Goal: Information Seeking & Learning: Learn about a topic

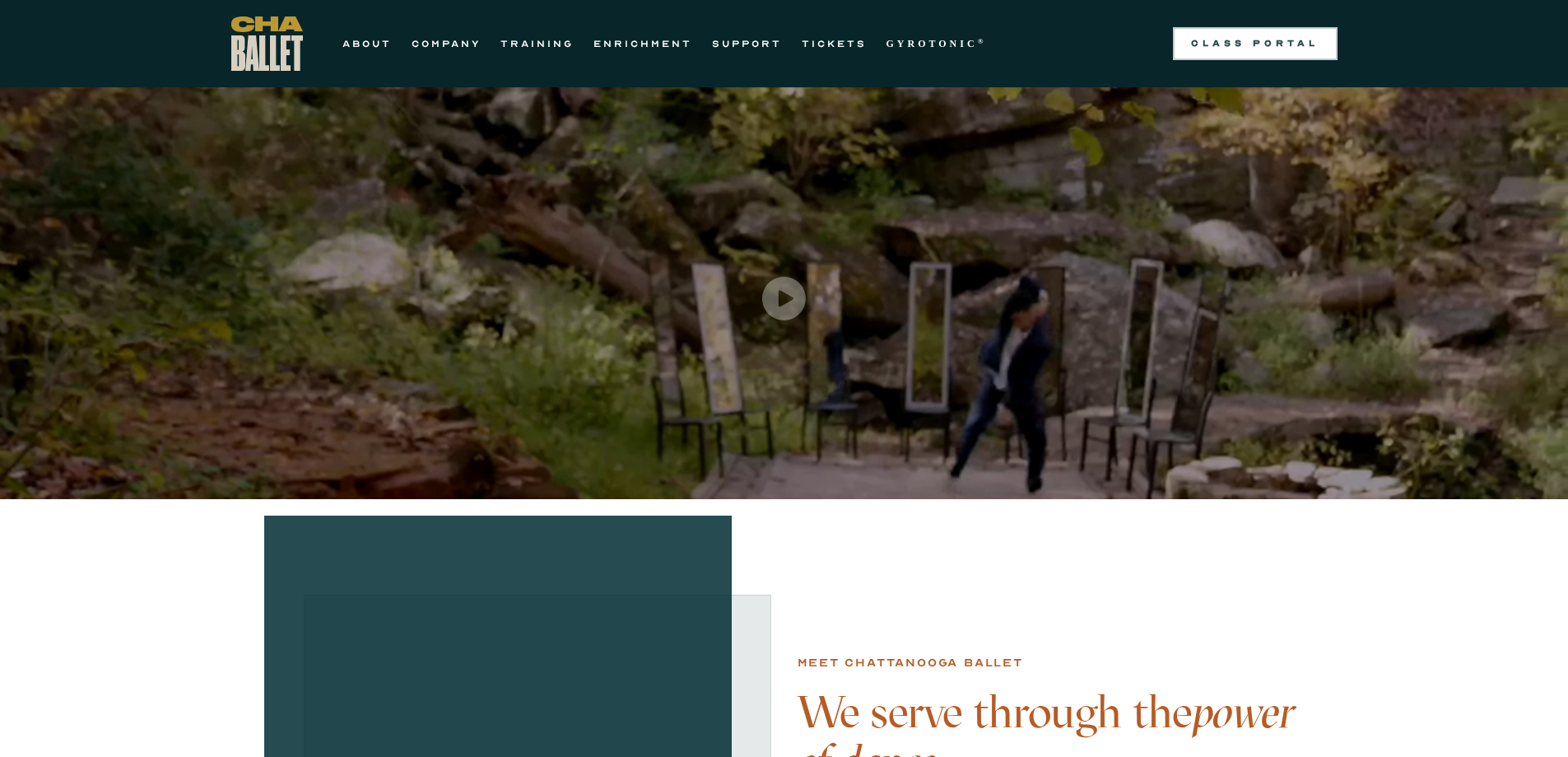
click at [1250, 51] on link "Class Portal" at bounding box center [1255, 43] width 165 height 33
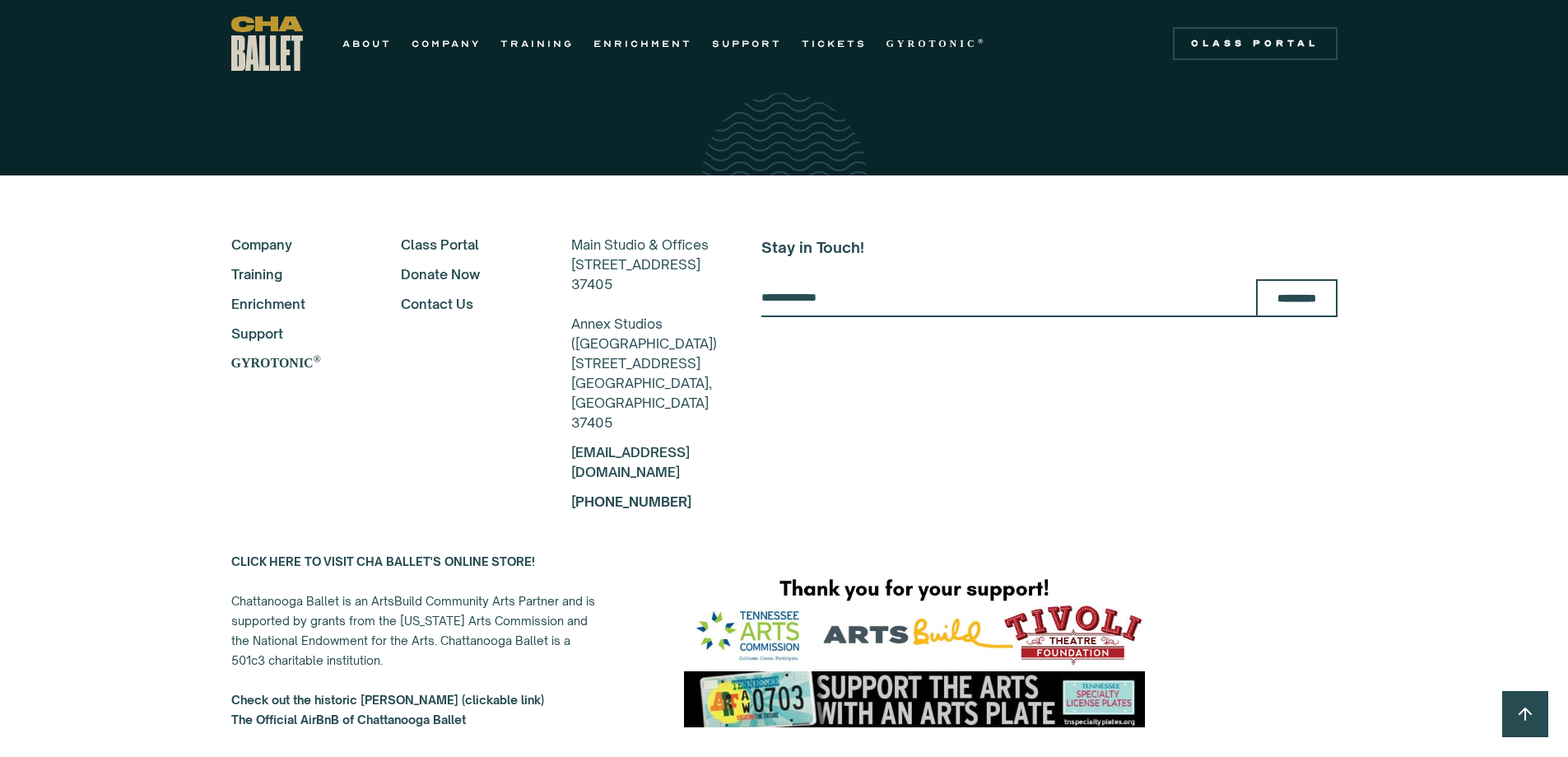
scroll to position [2959, 0]
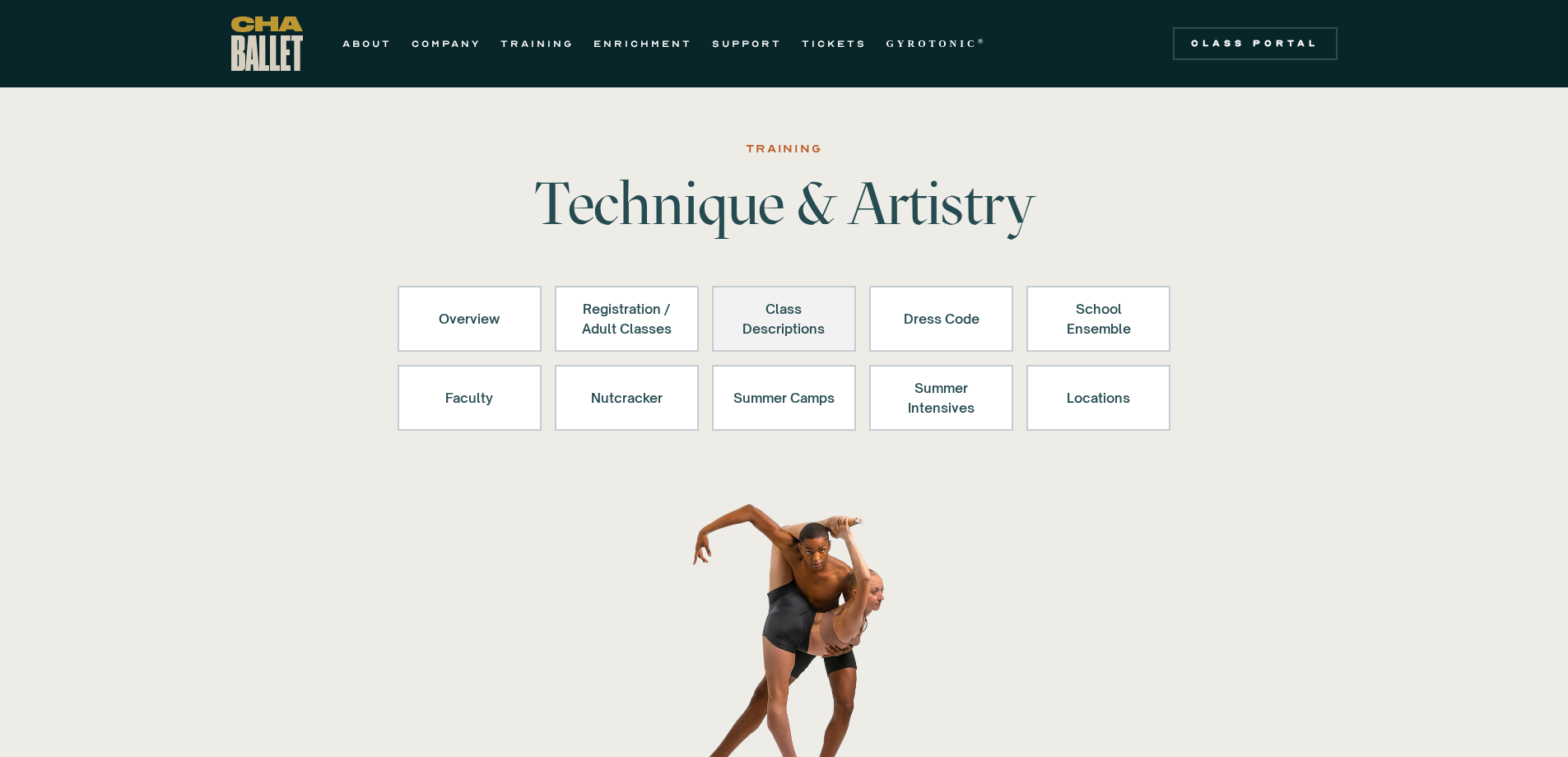
click at [790, 311] on div "Class Descriptions" at bounding box center [784, 319] width 101 height 40
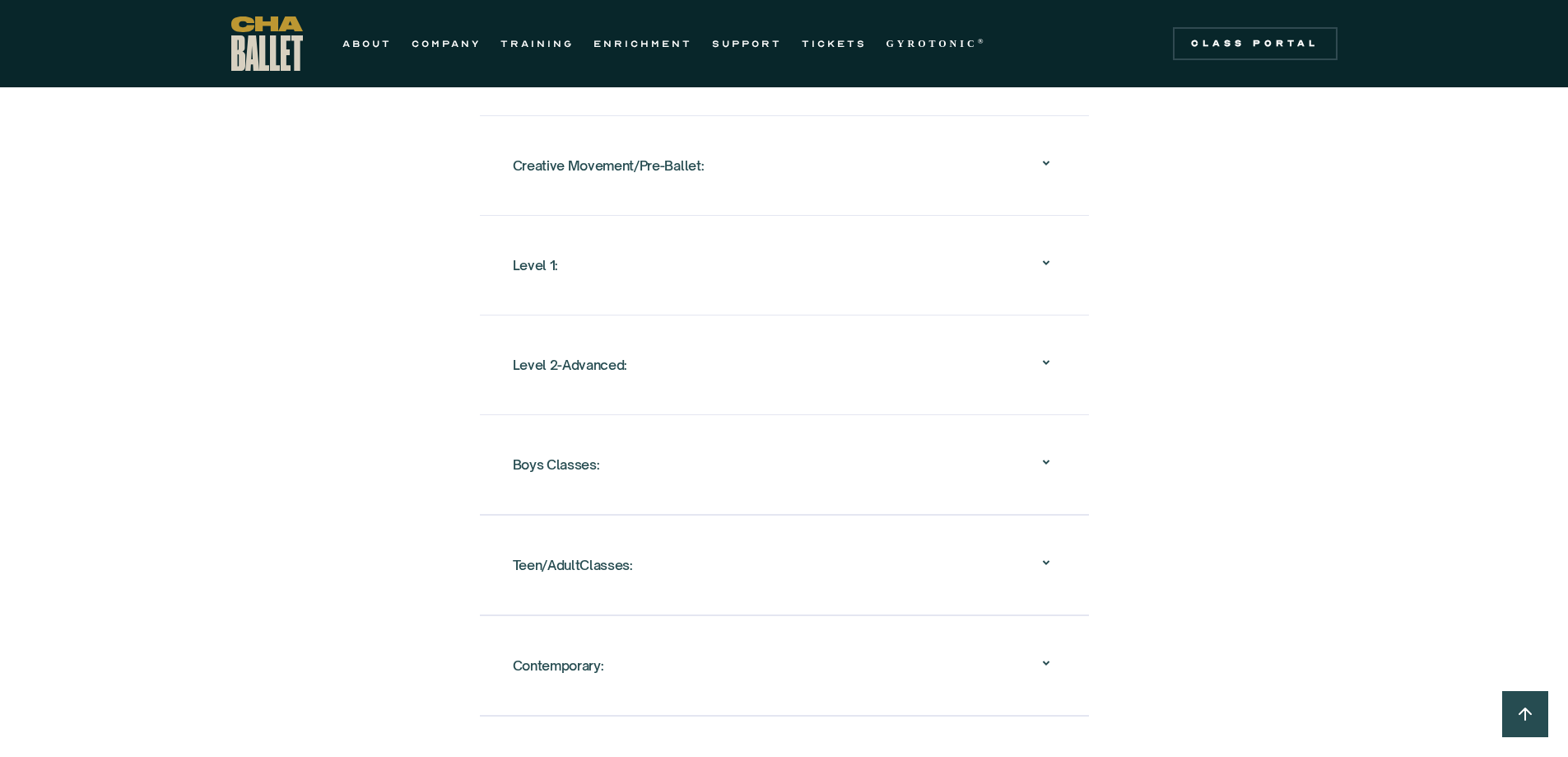
scroll to position [1675, 0]
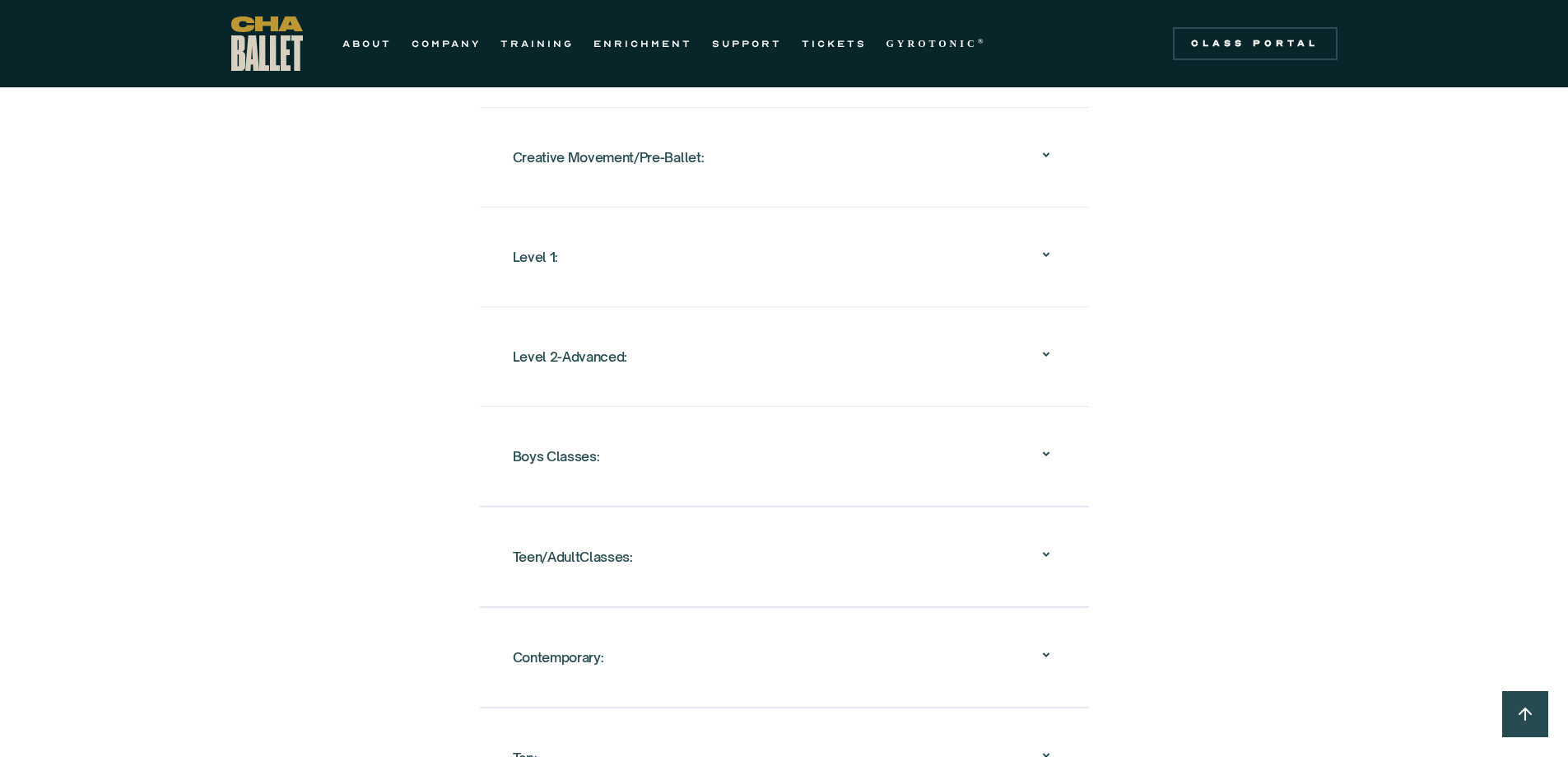
click at [597, 342] on div "Level 2-Advanced:" at bounding box center [570, 356] width 115 height 29
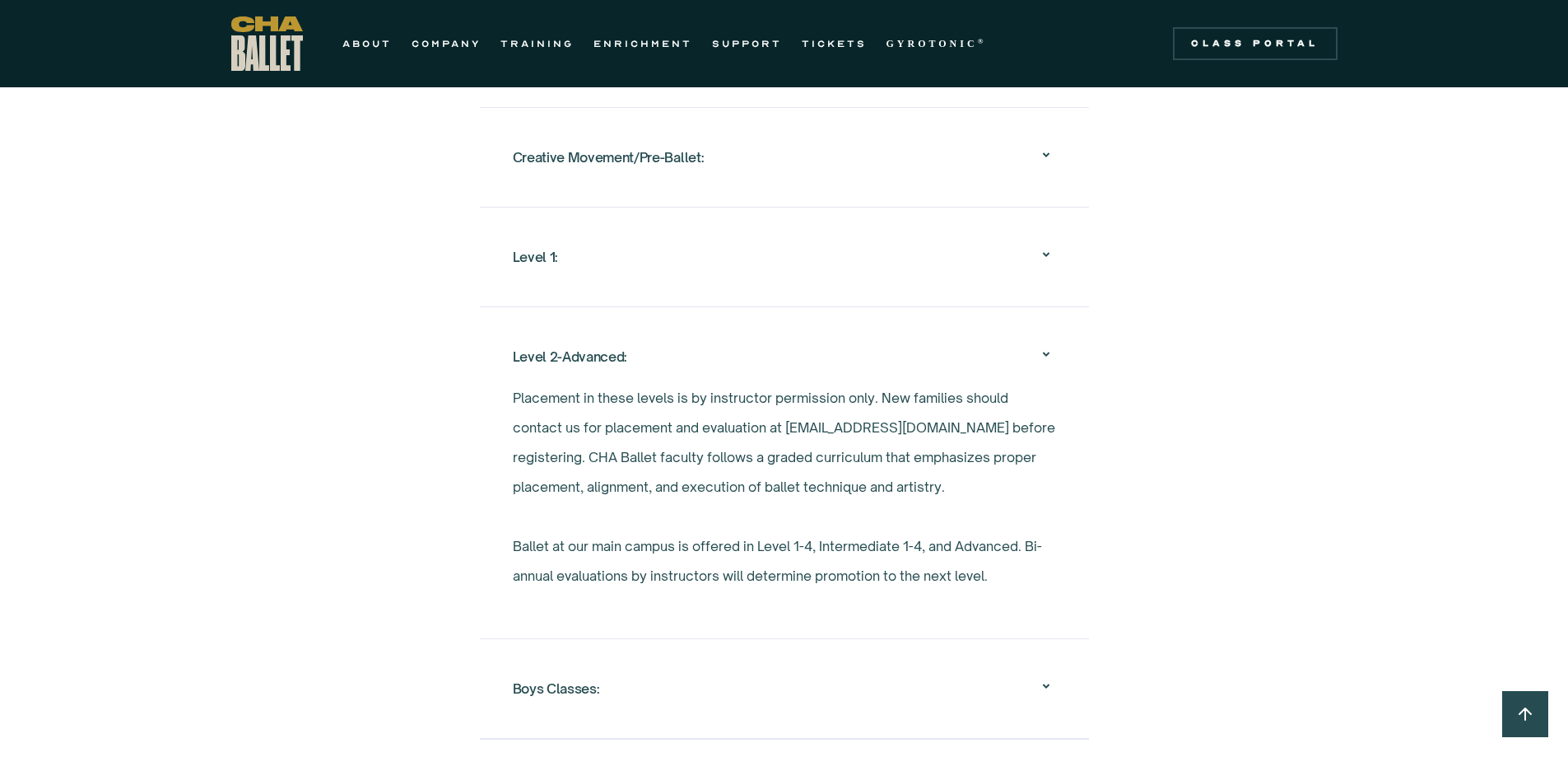
click at [597, 342] on div "Level 2-Advanced:" at bounding box center [570, 356] width 115 height 29
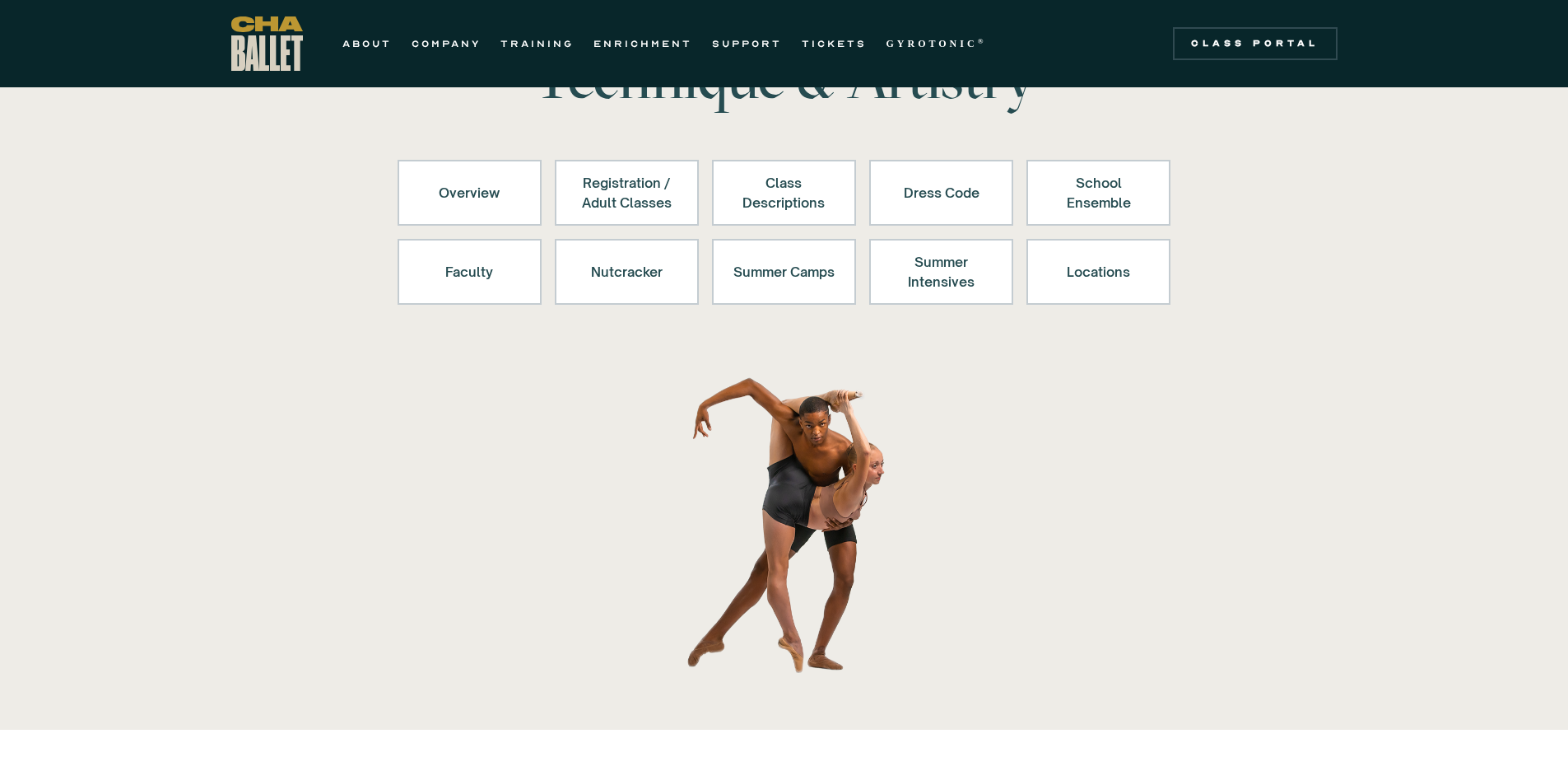
scroll to position [0, 0]
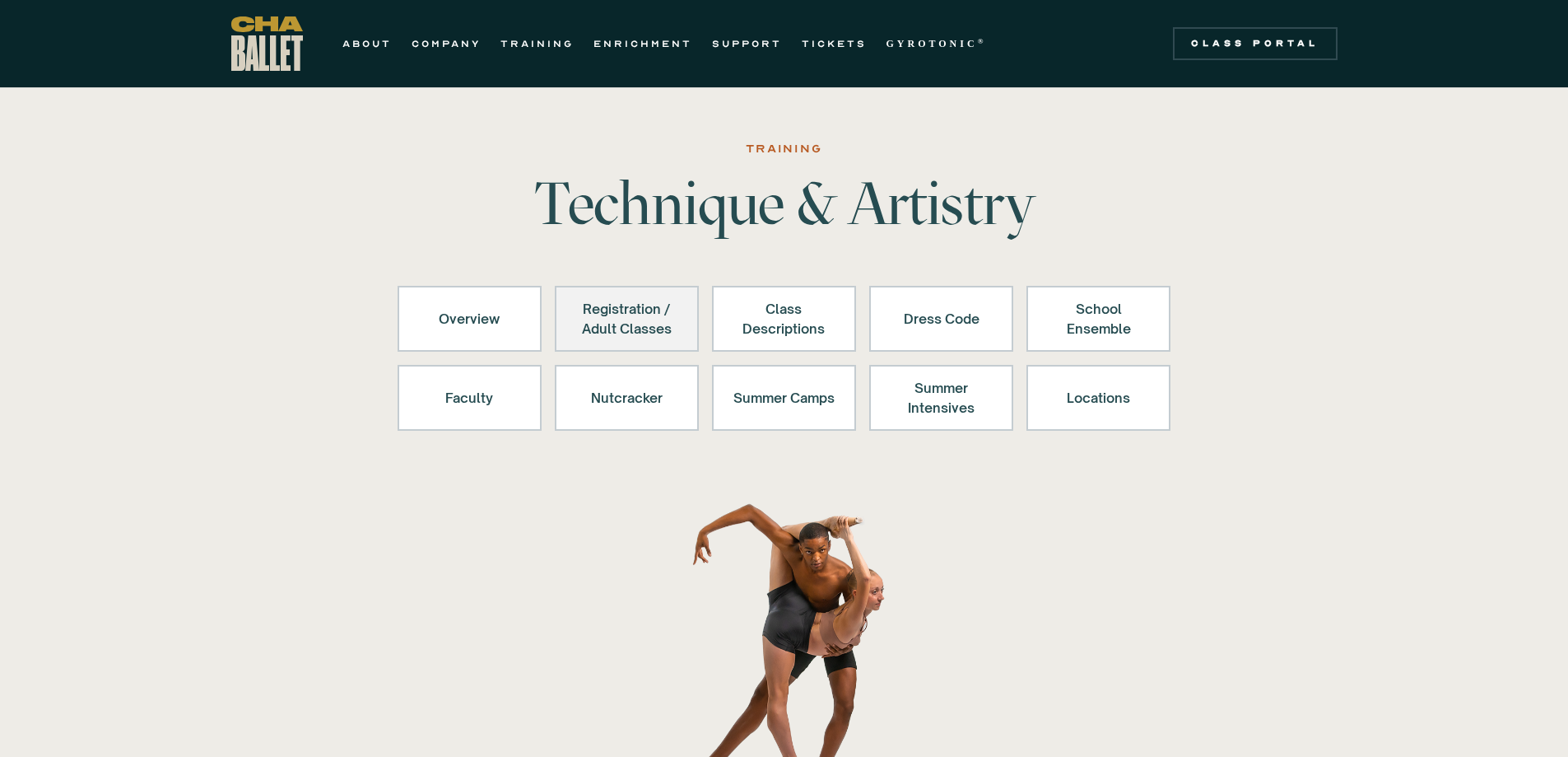
click at [582, 319] on div "Registration / Adult Classes" at bounding box center [627, 319] width 101 height 40
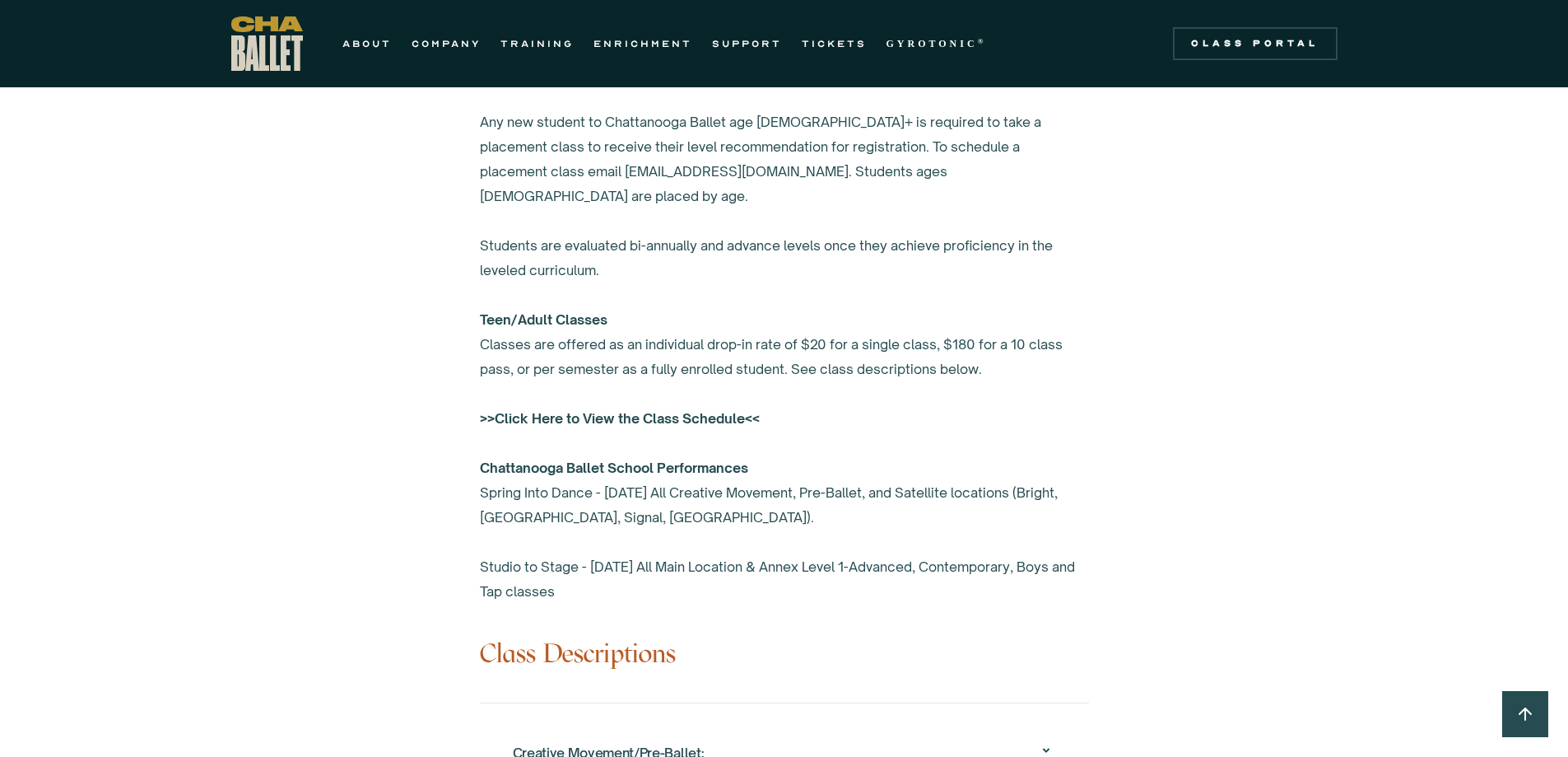
scroll to position [1080, 0]
click at [584, 409] on strong ">>Click Here to View the Class Schedule<<" at bounding box center [620, 417] width 280 height 17
